Goal: Transaction & Acquisition: Purchase product/service

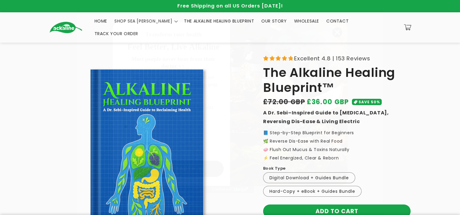
type input "*********"
type input "**********"
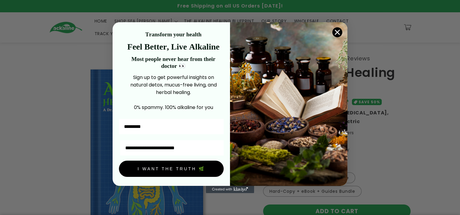
click at [181, 177] on button "I WANT THE TRUTH 🌿" at bounding box center [171, 169] width 105 height 16
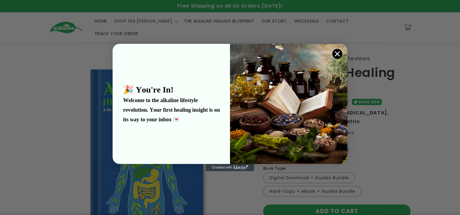
click at [338, 54] on icon "Close dialog" at bounding box center [337, 54] width 4 height 4
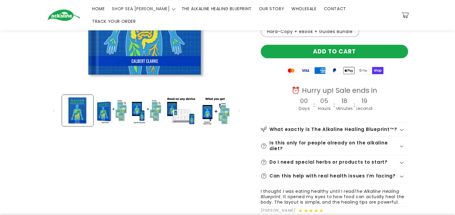
scroll to position [150, 0]
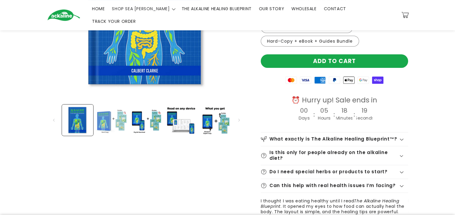
click at [103, 136] on button "Load image 2 in gallery view" at bounding box center [111, 120] width 31 height 31
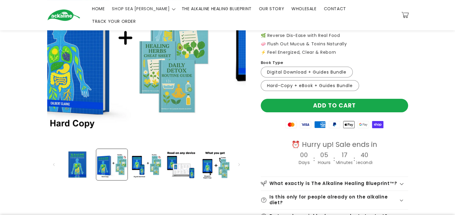
scroll to position [120, 0]
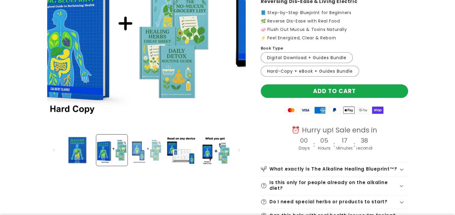
click at [144, 166] on button "Load image 3 in gallery view" at bounding box center [146, 150] width 31 height 31
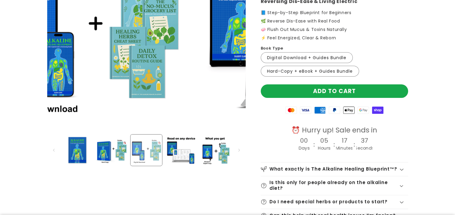
scroll to position [0, 483]
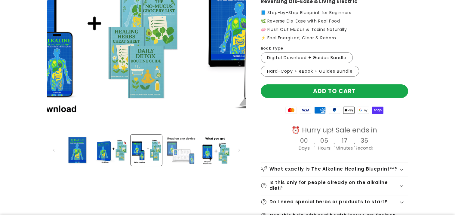
click at [165, 166] on button "Load image 4 in gallery view" at bounding box center [180, 150] width 31 height 31
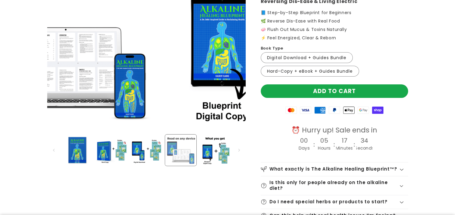
scroll to position [0, 724]
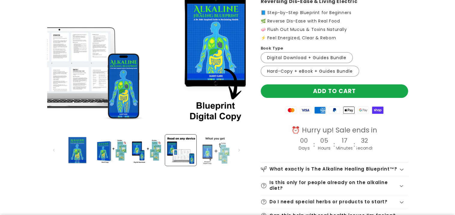
click at [216, 166] on button "Load image 5 in gallery view" at bounding box center [214, 150] width 31 height 31
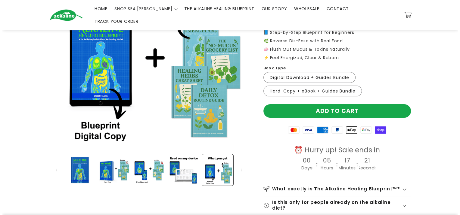
scroll to position [90, 0]
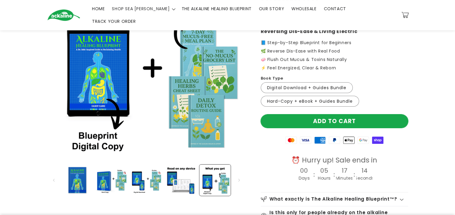
click at [386, 128] on button "Add to cart" at bounding box center [334, 122] width 147 height 14
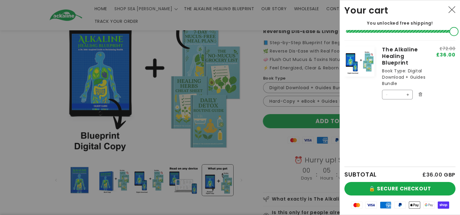
scroll to position [0, 971]
click at [400, 184] on button "🔒 SECURE CHECKOUT" at bounding box center [399, 189] width 111 height 14
